Goal: Entertainment & Leisure: Consume media (video, audio)

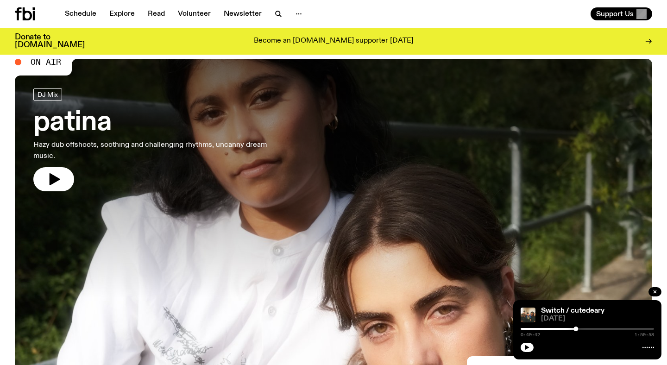
scroll to position [30, 0]
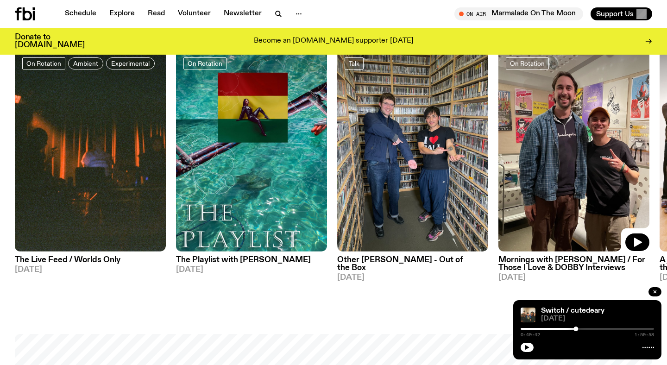
scroll to position [464, 0]
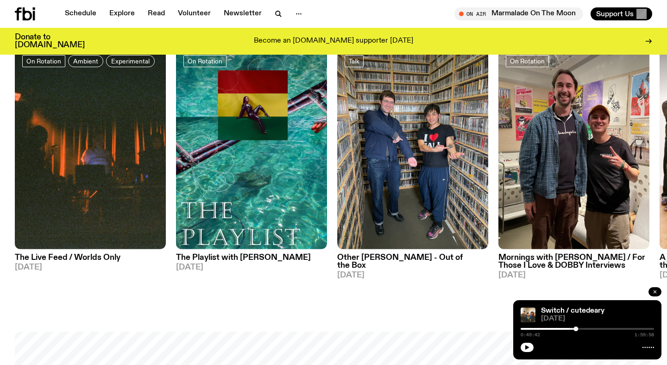
click at [655, 294] on icon "button" at bounding box center [655, 292] width 6 height 6
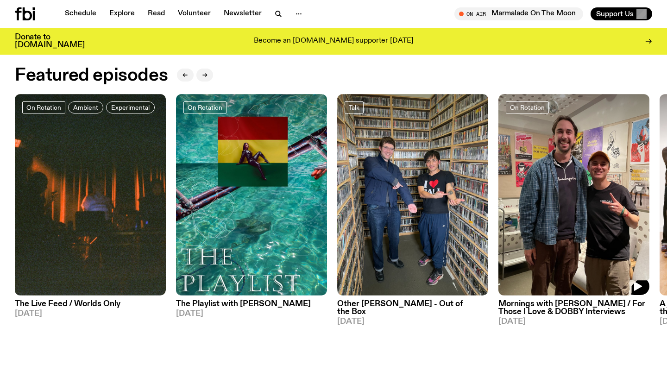
scroll to position [416, 0]
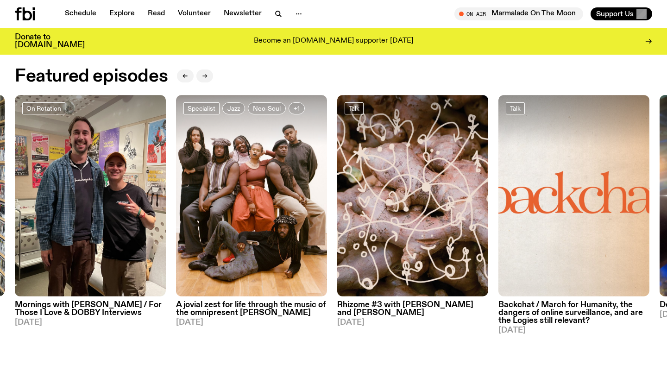
click at [202, 76] on icon "button" at bounding box center [205, 76] width 6 height 6
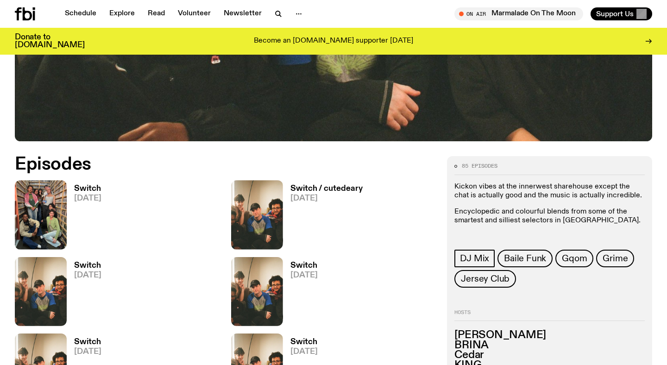
scroll to position [382, 0]
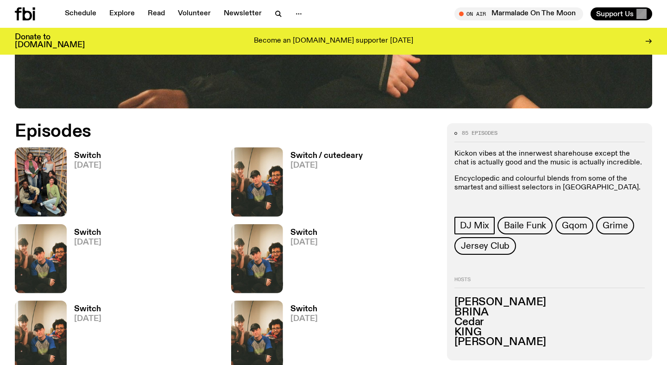
click at [85, 158] on h3 "Switch" at bounding box center [87, 156] width 27 height 8
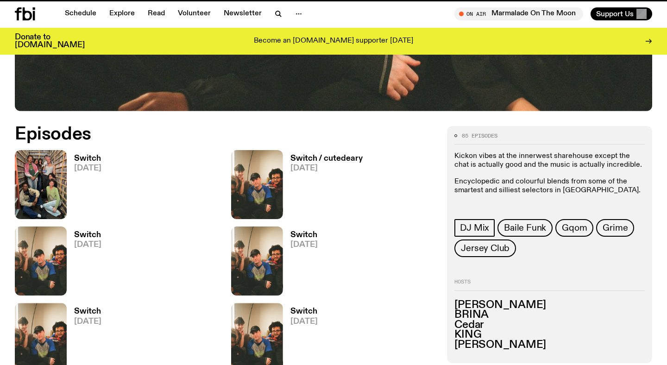
scroll to position [374, 0]
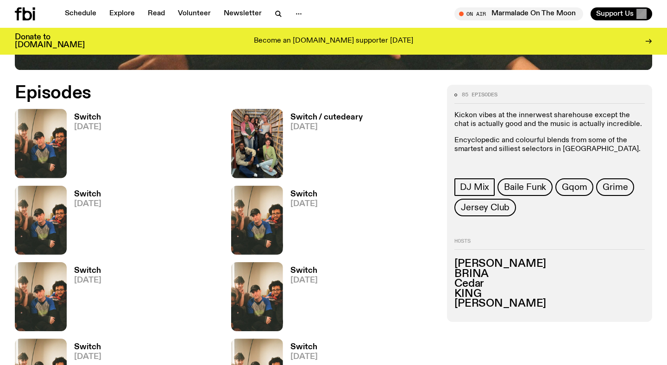
scroll to position [432, 0]
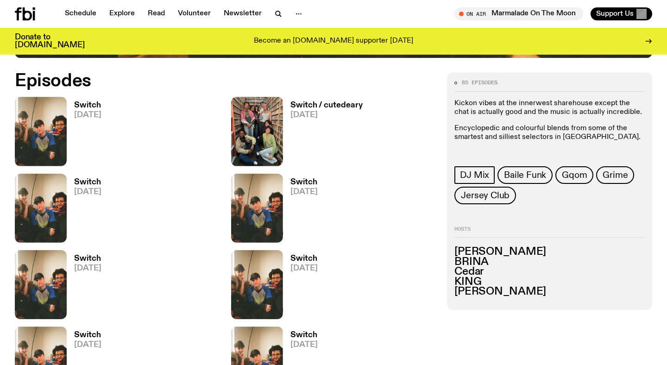
click at [310, 103] on h3 "Switch / cutedeary" at bounding box center [326, 105] width 72 height 8
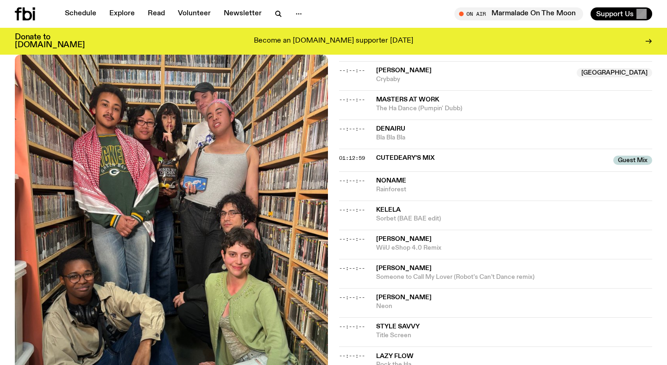
scroll to position [167, 0]
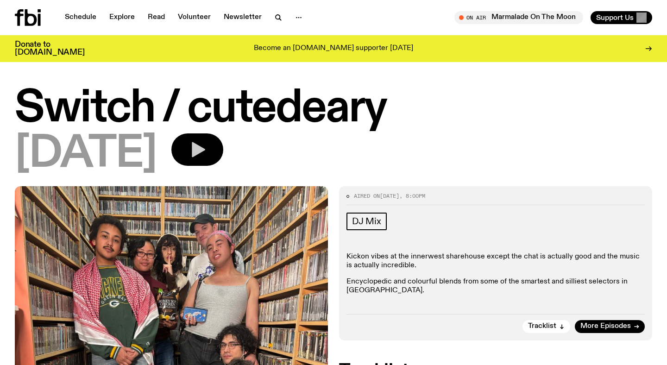
click at [223, 137] on button "button" at bounding box center [197, 149] width 52 height 32
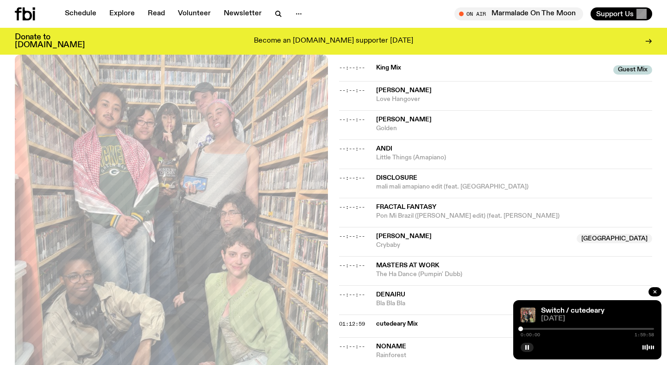
scroll to position [323, 0]
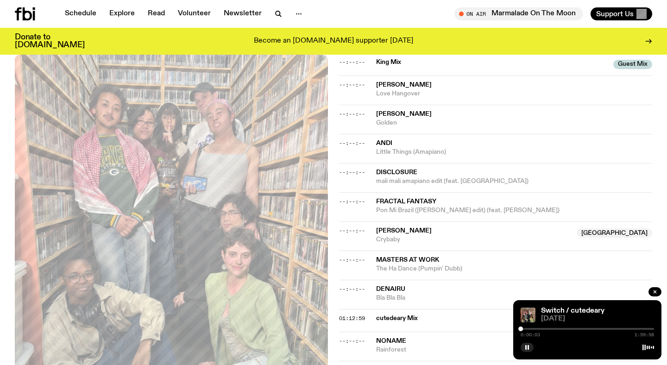
click at [535, 329] on div at bounding box center [587, 329] width 133 height 2
click at [542, 328] on div at bounding box center [587, 329] width 133 height 2
click at [556, 329] on div at bounding box center [587, 329] width 133 height 2
click at [575, 330] on div "0:31:41 1:59:58" at bounding box center [587, 331] width 133 height 11
click at [576, 329] on div at bounding box center [587, 329] width 133 height 2
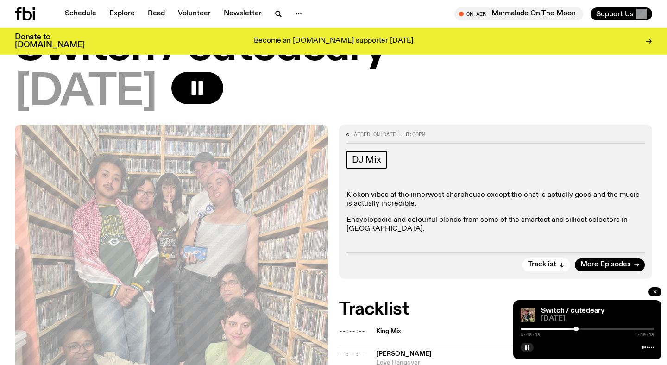
scroll to position [0, 0]
